Goal: Find specific page/section: Find specific page/section

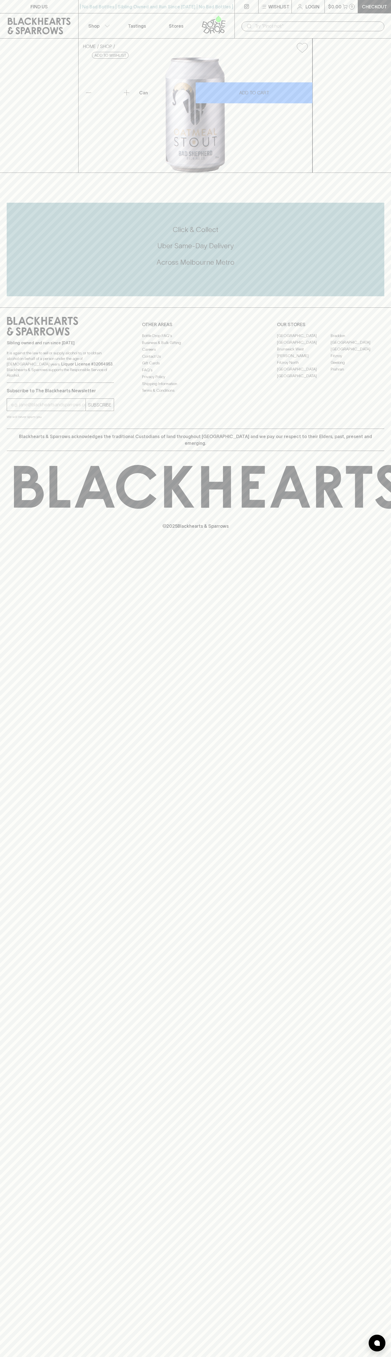
click at [286, 2] on button "Wishlist" at bounding box center [274, 6] width 33 height 13
click at [389, 267] on div at bounding box center [195, 678] width 391 height 1357
click at [35, 1357] on html "FIND US | No Bad Bottles | Sibling Owned and Run Since [DATE] | No Bad Bottles …" at bounding box center [195, 678] width 391 height 1357
click at [5, 610] on div at bounding box center [195, 678] width 391 height 1357
click at [304, 366] on link "Fitzroy North" at bounding box center [304, 362] width 54 height 7
